Goal: Task Accomplishment & Management: Manage account settings

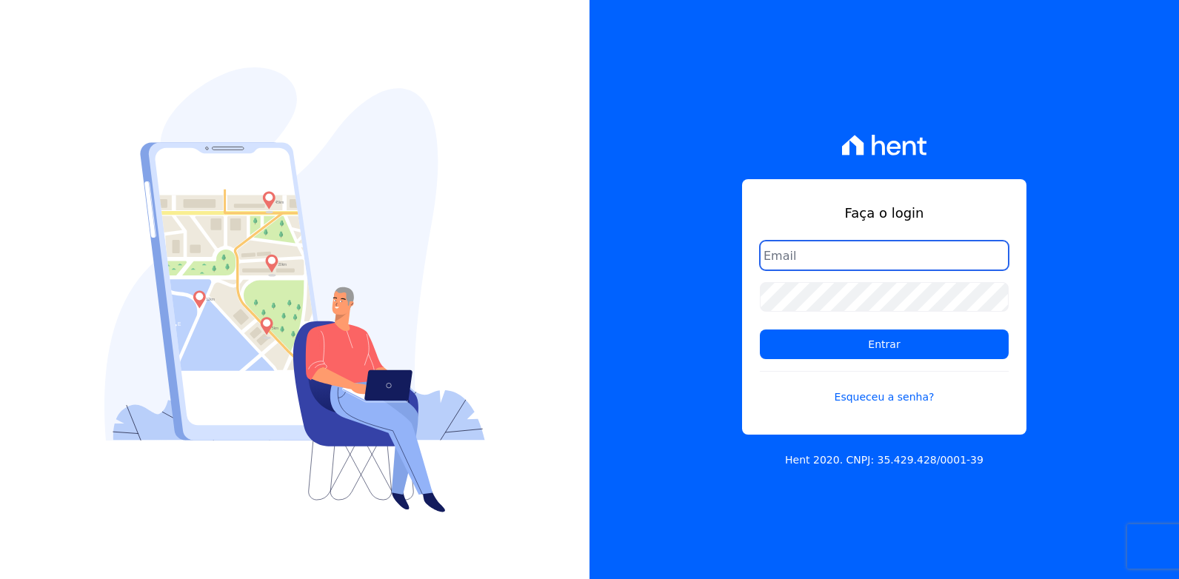
click at [798, 253] on input "email" at bounding box center [884, 256] width 249 height 30
type input "[EMAIL_ADDRESS][DOMAIN_NAME]"
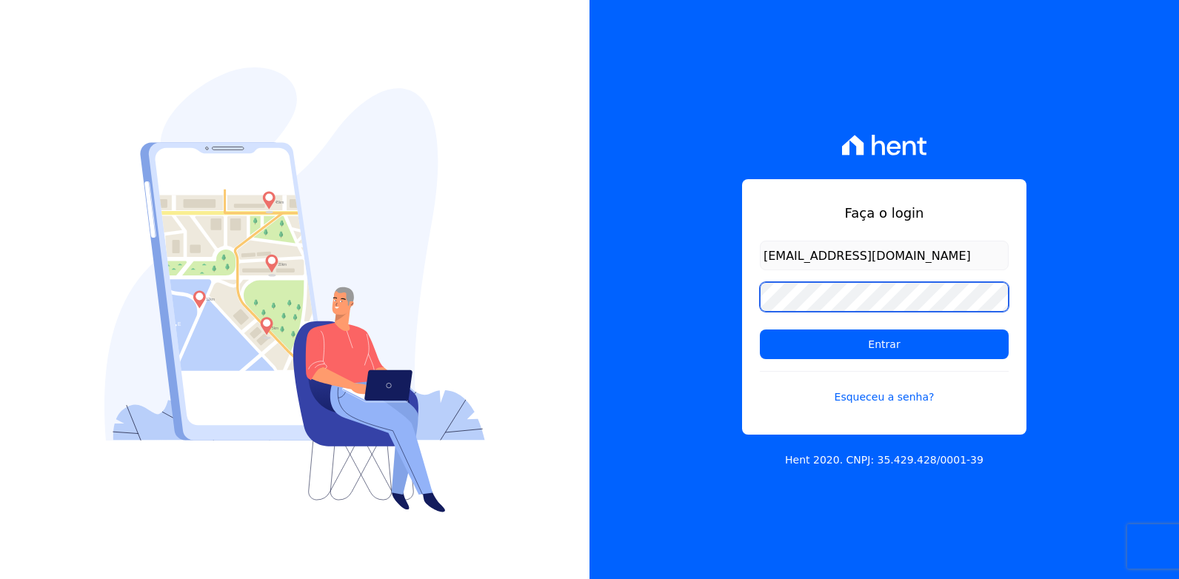
click at [760, 330] on input "Entrar" at bounding box center [884, 345] width 249 height 30
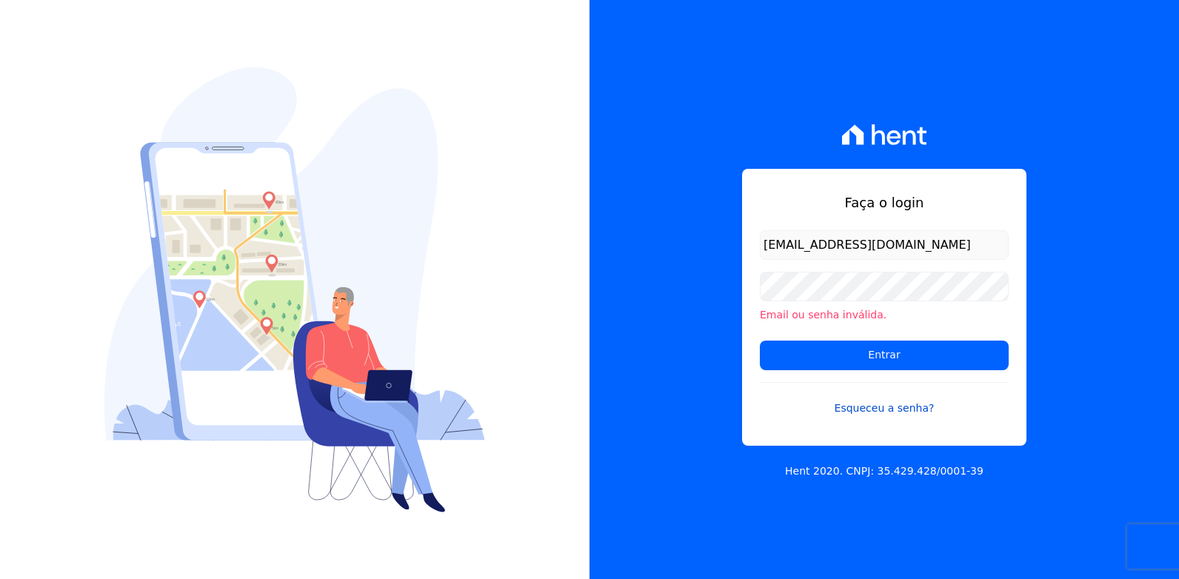
click at [873, 413] on link "Esqueceu a senha?" at bounding box center [884, 399] width 249 height 34
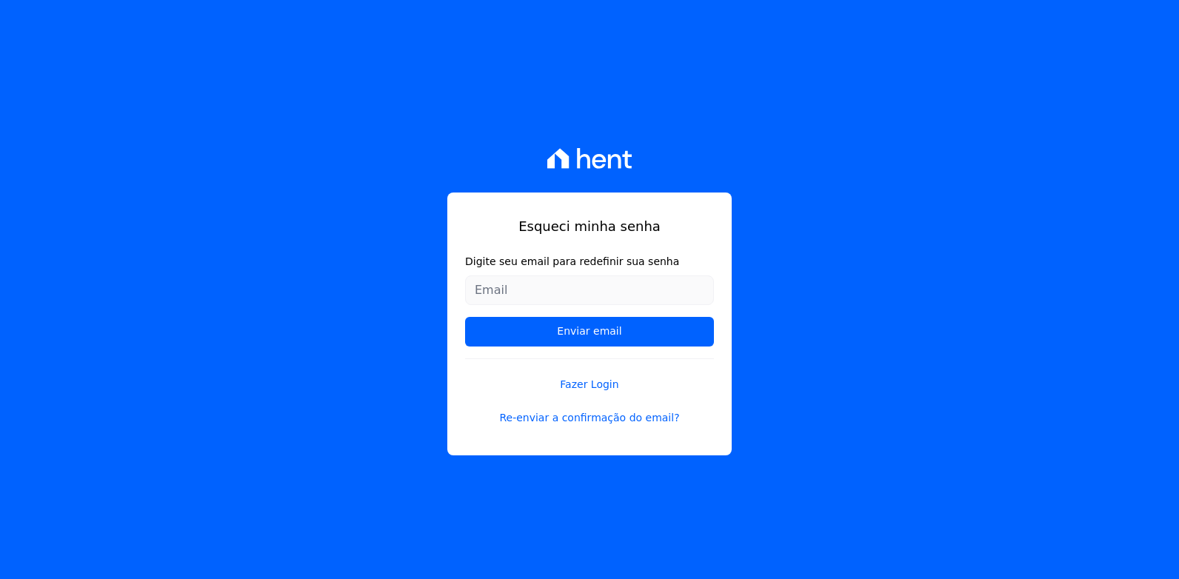
click at [550, 289] on input "Digite seu email para redefinir sua senha" at bounding box center [589, 291] width 249 height 30
type input "[EMAIL_ADDRESS][DOMAIN_NAME]"
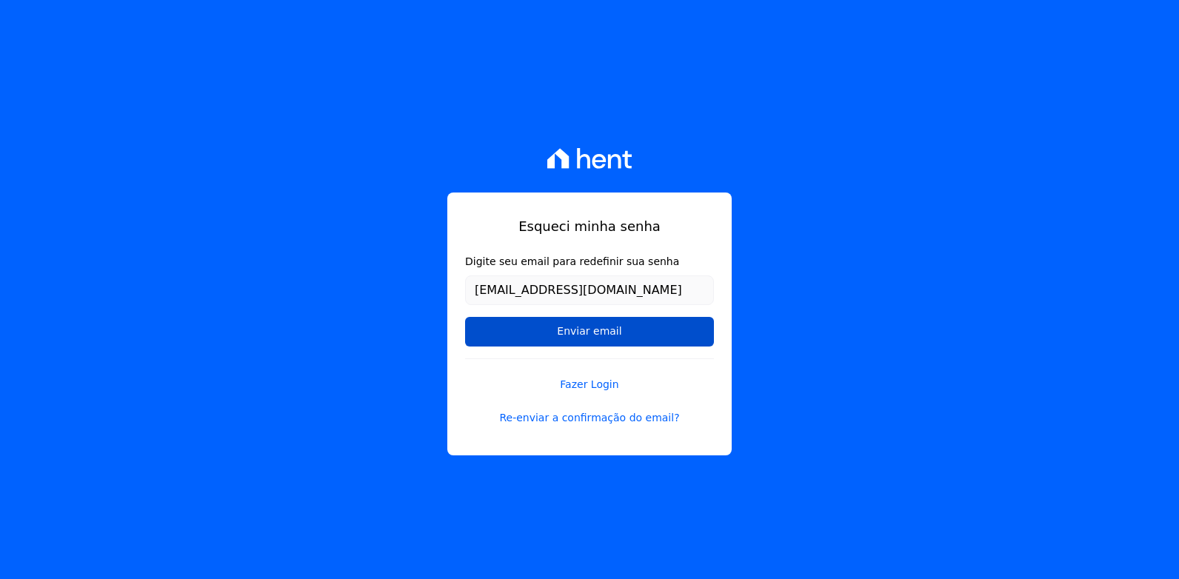
click at [537, 344] on input "Enviar email" at bounding box center [589, 332] width 249 height 30
click at [544, 333] on input "Enviar email" at bounding box center [589, 332] width 249 height 30
click at [625, 333] on input "Enviar email" at bounding box center [589, 332] width 249 height 30
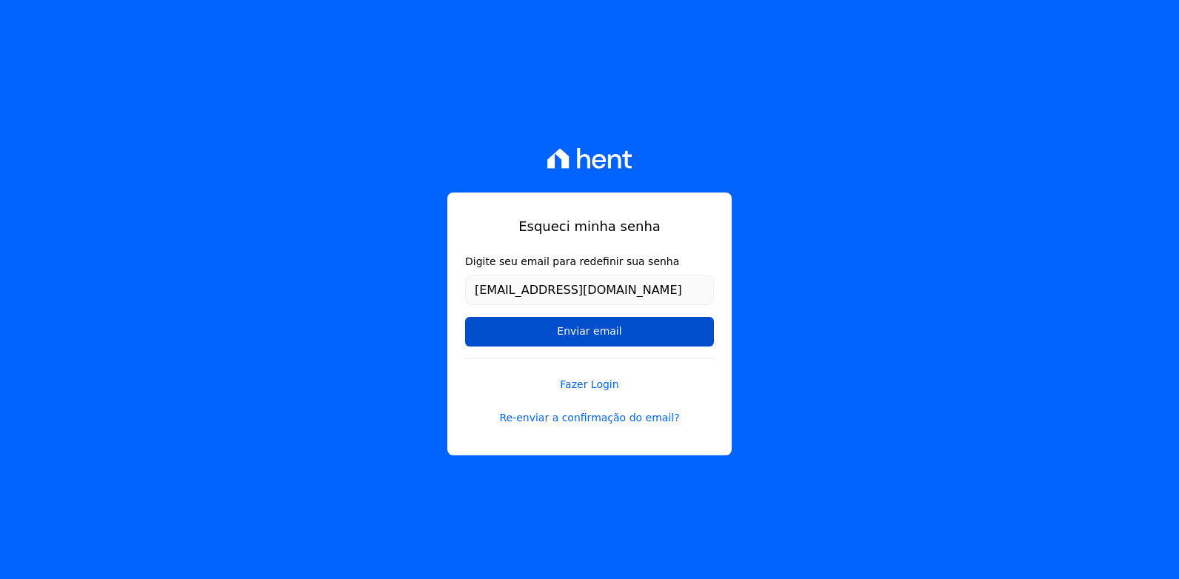
click at [625, 333] on input "Enviar email" at bounding box center [589, 332] width 249 height 30
